Goal: Information Seeking & Learning: Learn about a topic

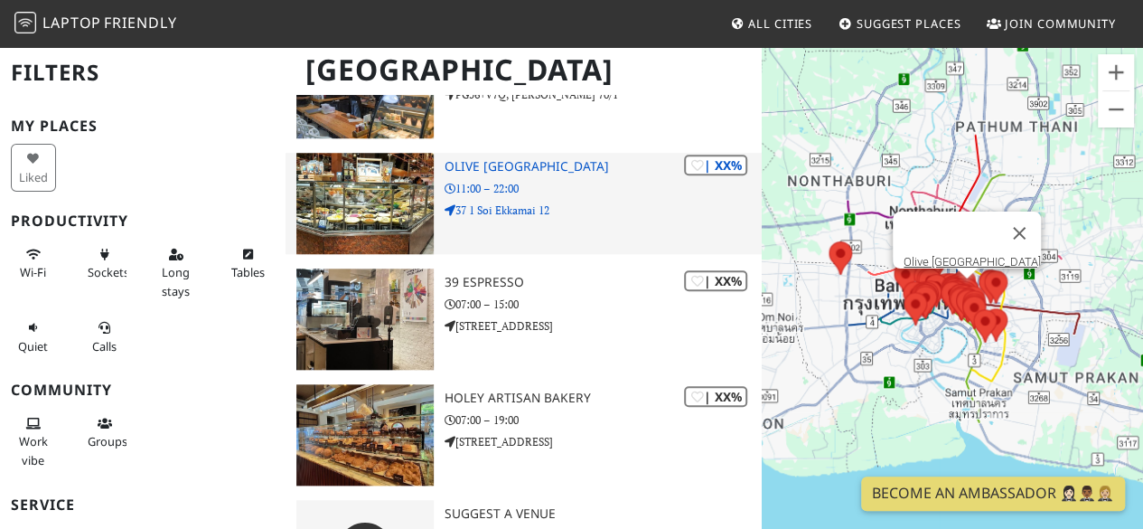
scroll to position [7677, 0]
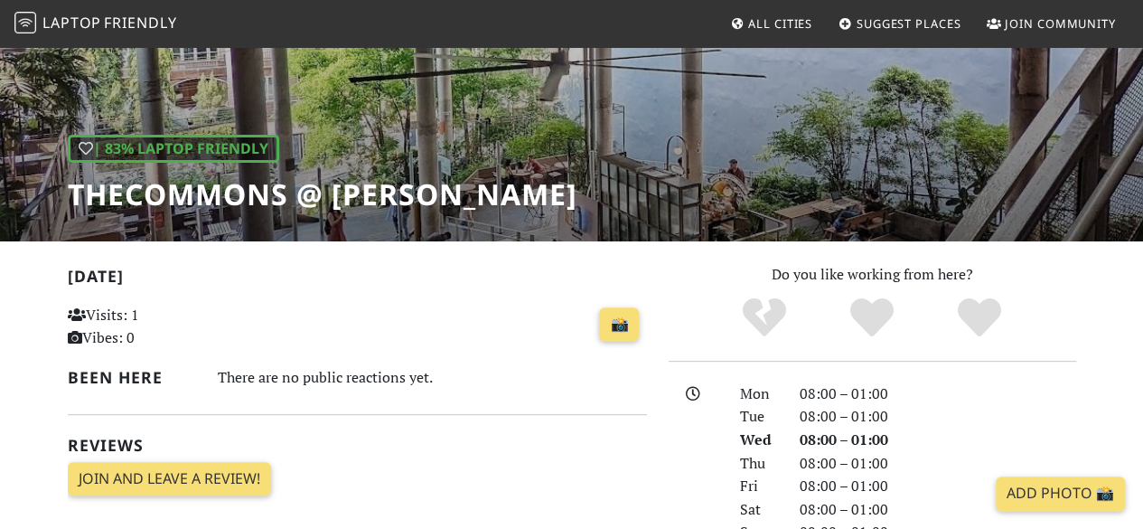
scroll to position [181, 0]
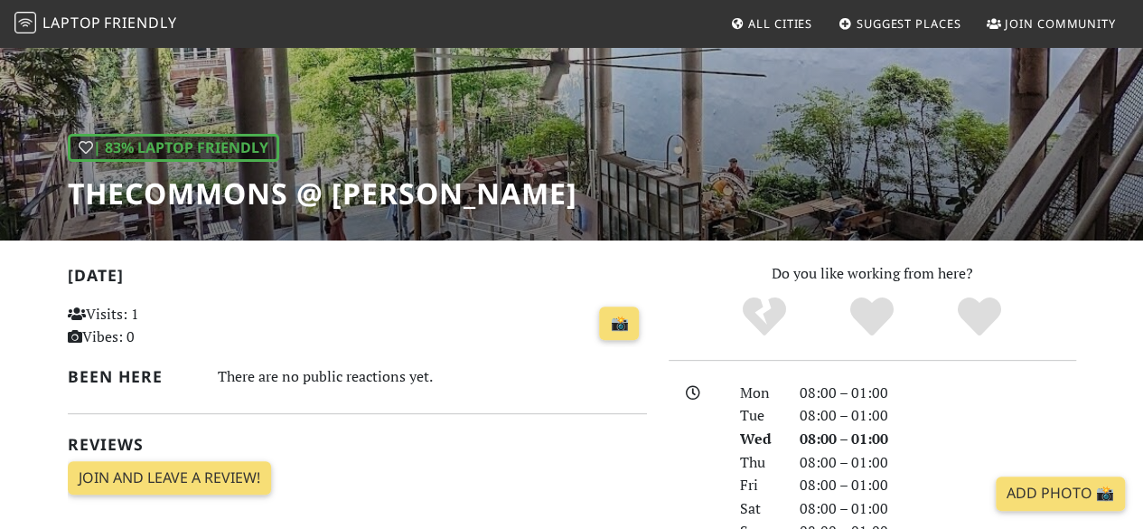
click at [280, 201] on h1 "theCOMMONS @ Thong Lor" at bounding box center [323, 193] width 510 height 34
click at [280, 199] on h1 "theCOMMONS @ Thong Lor" at bounding box center [323, 193] width 510 height 34
click at [280, 198] on h1 "theCOMMONS @ Thong Lor" at bounding box center [323, 193] width 510 height 34
click at [295, 194] on h1 "theCOMMONS @ Thong Lor" at bounding box center [323, 193] width 510 height 34
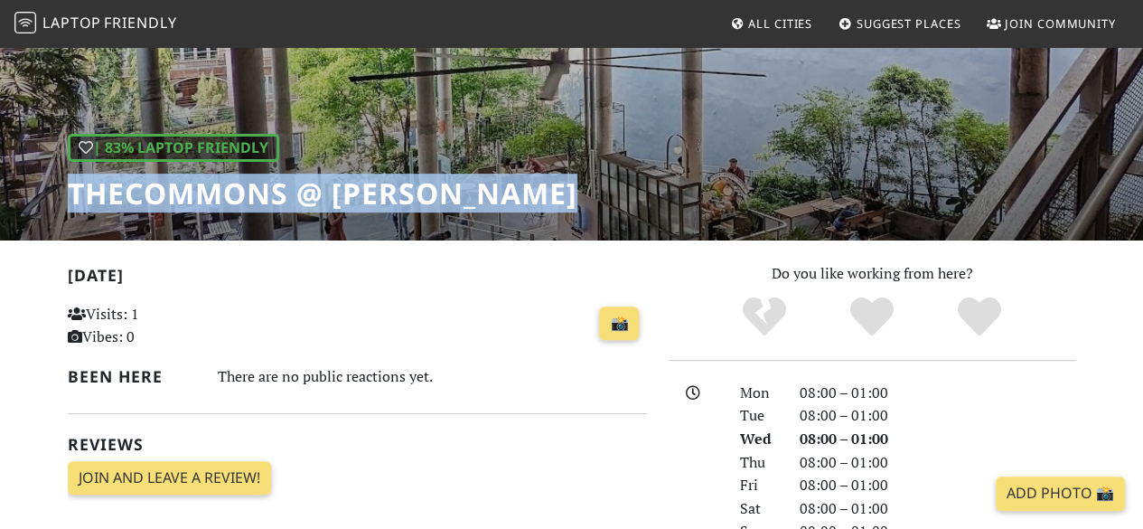
click at [295, 194] on h1 "theCOMMONS @ Thong Lor" at bounding box center [323, 193] width 510 height 34
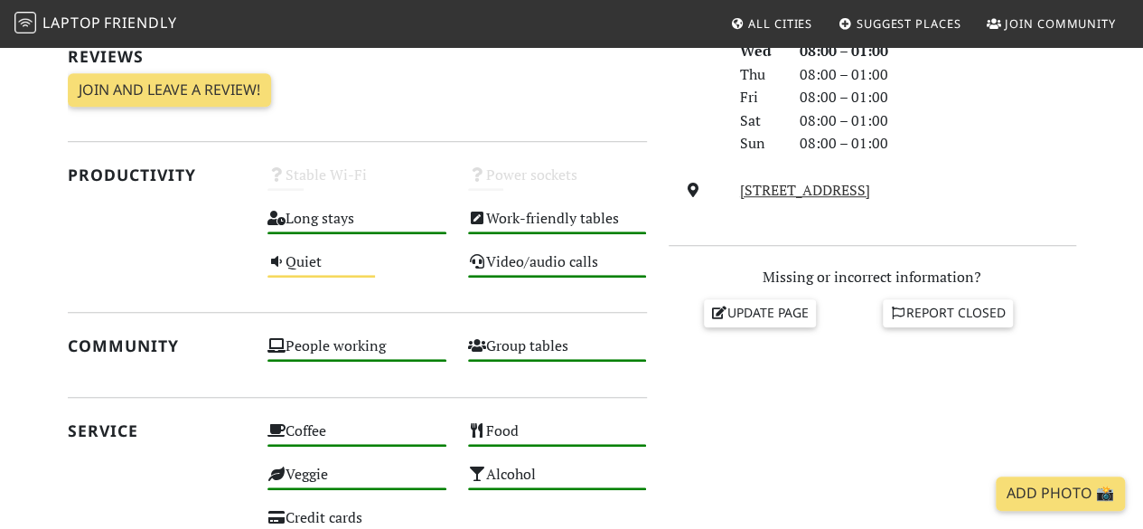
scroll to position [632, 0]
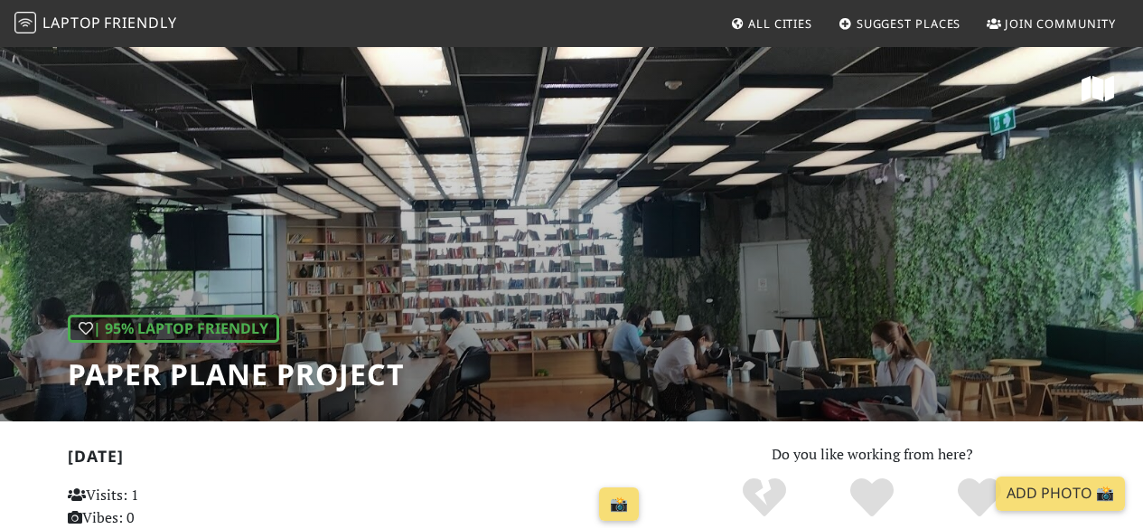
scroll to position [90, 0]
